Goal: Information Seeking & Learning: Learn about a topic

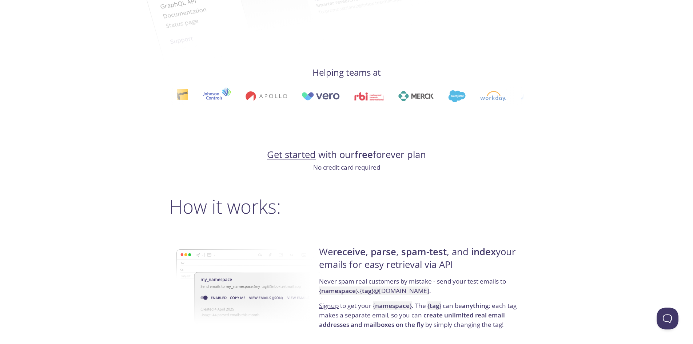
scroll to position [473, 0]
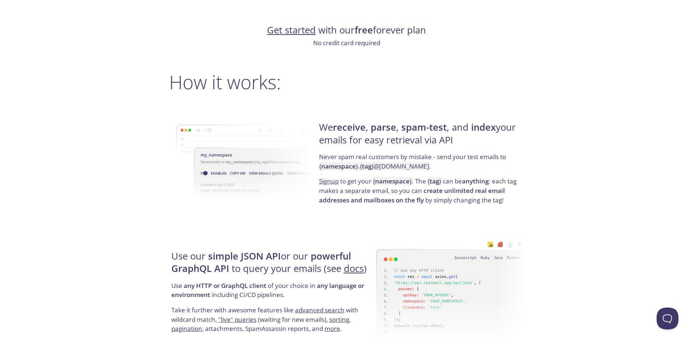
click at [300, 31] on link "Get started" at bounding box center [291, 30] width 49 height 13
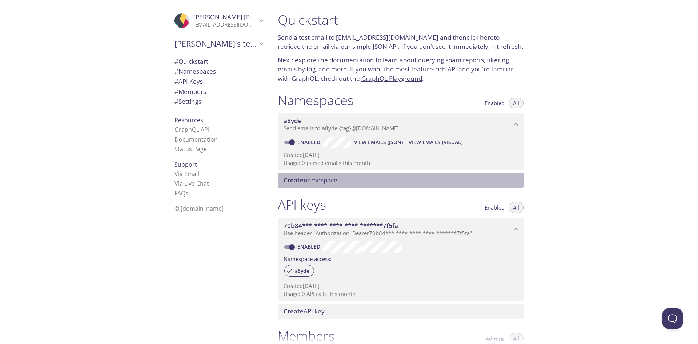
click at [343, 182] on span "Create namespace" at bounding box center [402, 180] width 237 height 8
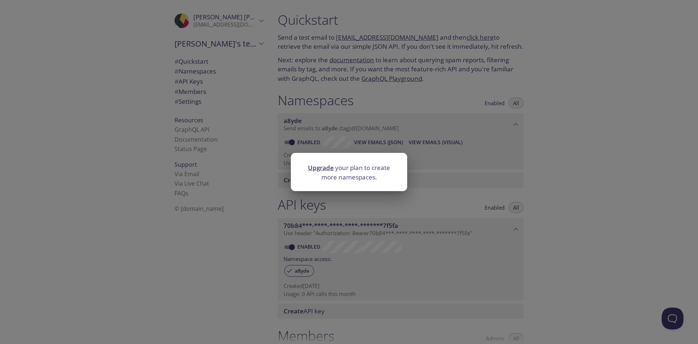
click at [510, 180] on div "Upgrade your plan to create more namespaces." at bounding box center [349, 172] width 698 height 344
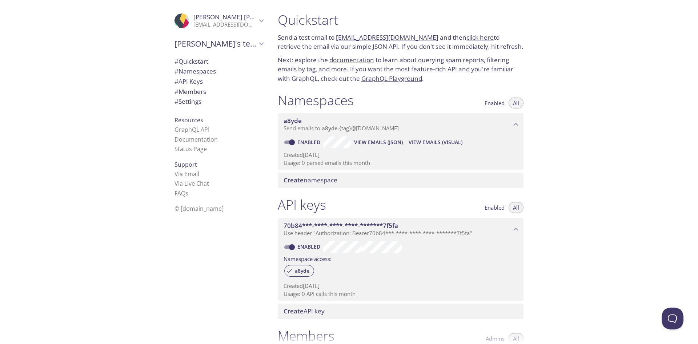
drag, startPoint x: 426, startPoint y: 36, endPoint x: 338, endPoint y: 37, distance: 88.0
click at [338, 37] on p "Send a test email to [EMAIL_ADDRESS][DOMAIN_NAME] and then click here to retrie…" at bounding box center [401, 42] width 246 height 19
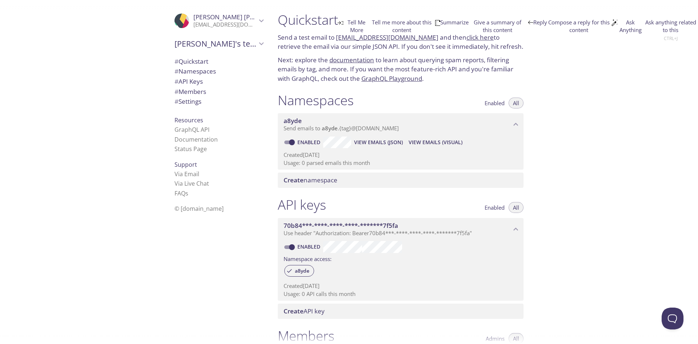
click at [430, 41] on p "Send a test email to [EMAIL_ADDRESS][DOMAIN_NAME] and then click here to retrie…" at bounding box center [401, 42] width 246 height 19
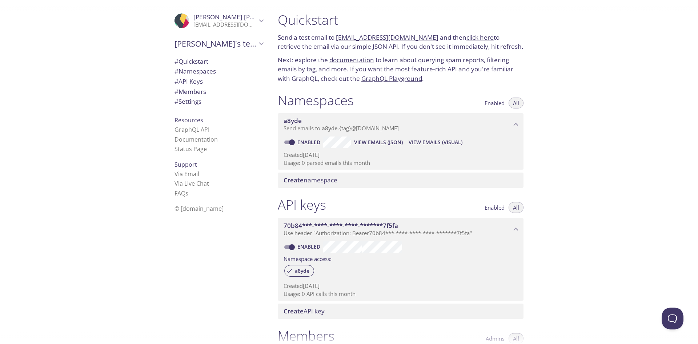
click at [467, 37] on link "click here" at bounding box center [480, 37] width 27 height 8
click at [386, 77] on link "GraphQL Playground" at bounding box center [392, 78] width 61 height 8
click at [467, 36] on link "click here" at bounding box center [480, 37] width 27 height 8
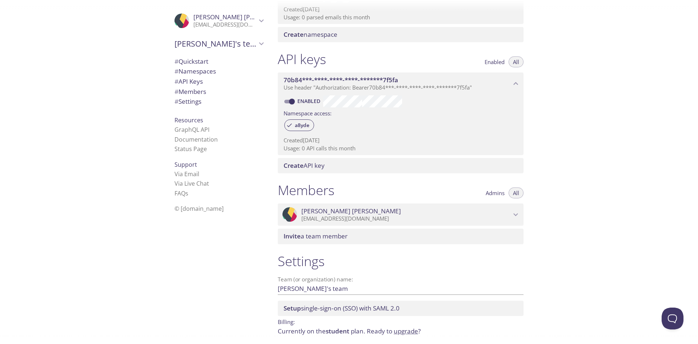
scroll to position [173, 0]
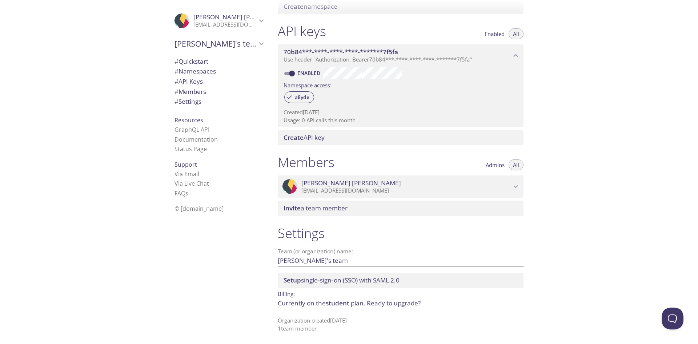
click at [518, 184] on icon "Bramhanand Karlekar" at bounding box center [515, 186] width 9 height 9
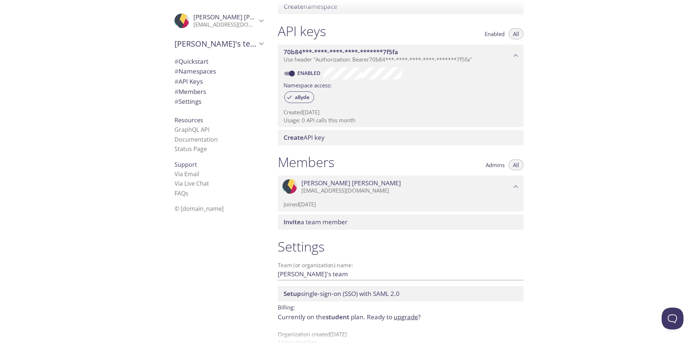
click at [499, 165] on span "Admins" at bounding box center [495, 165] width 19 height 0
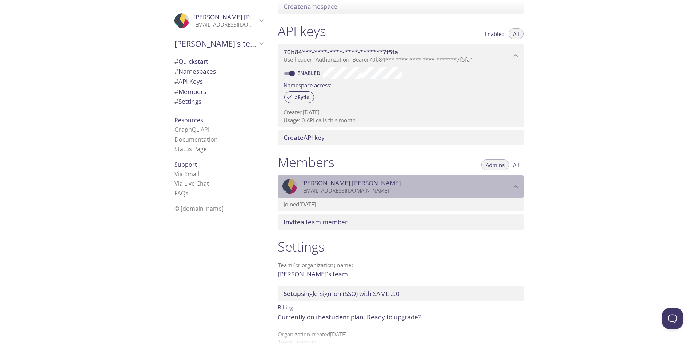
click at [314, 185] on span "[PERSON_NAME]" at bounding box center [352, 183] width 100 height 8
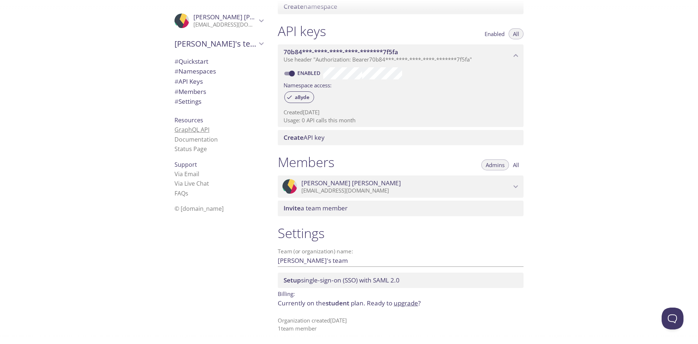
click at [184, 130] on link "GraphQL API" at bounding box center [192, 129] width 35 height 8
